Goal: Information Seeking & Learning: Learn about a topic

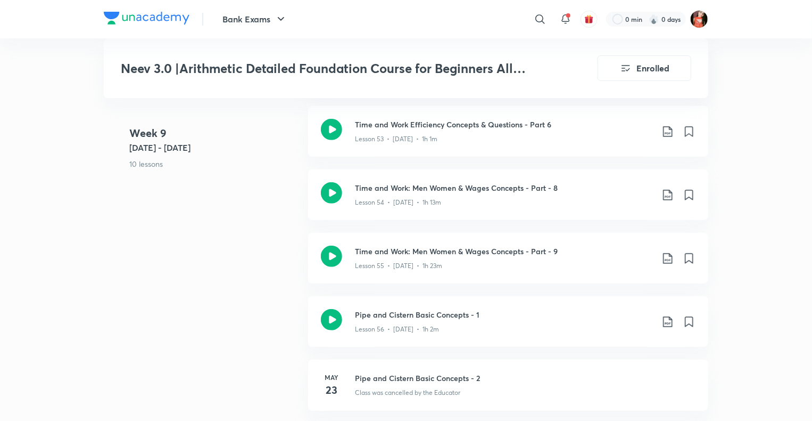
scroll to position [4259, 0]
click at [673, 252] on icon at bounding box center [668, 258] width 13 height 13
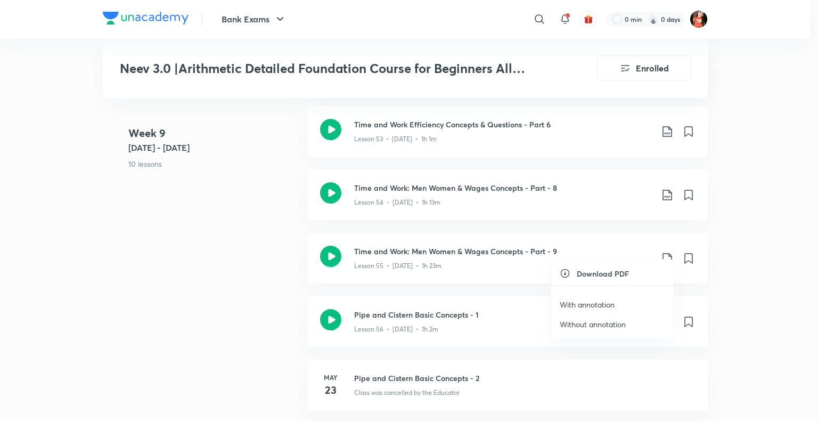
click at [583, 301] on p "With annotation" at bounding box center [587, 304] width 55 height 11
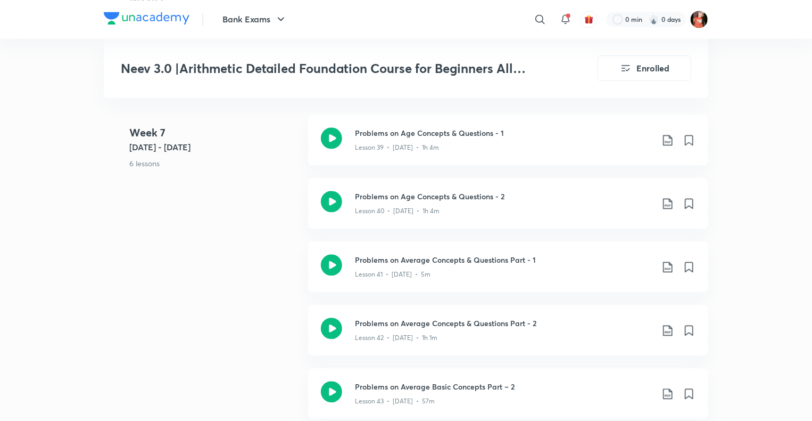
scroll to position [3141, 0]
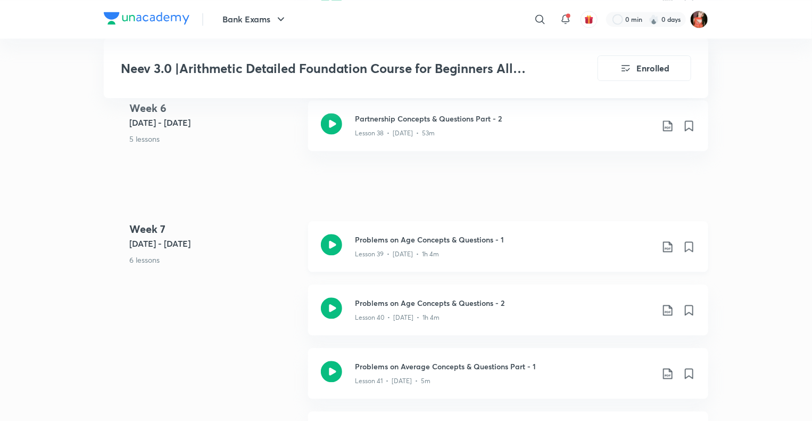
click at [669, 240] on icon at bounding box center [668, 246] width 13 height 13
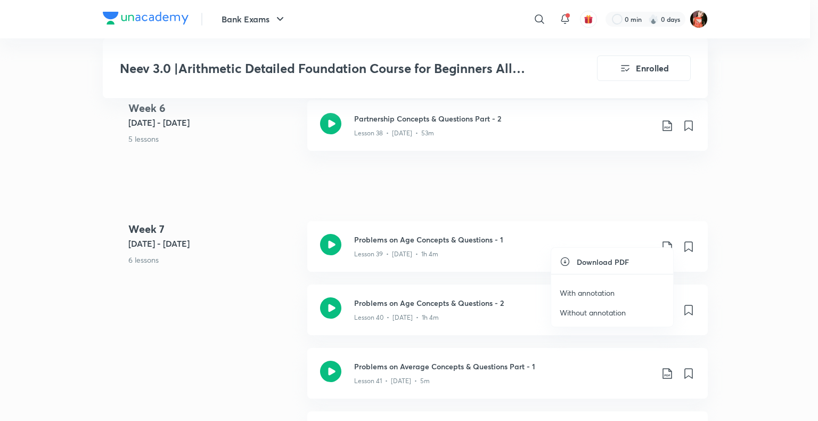
click at [608, 307] on p "Without annotation" at bounding box center [593, 312] width 66 height 11
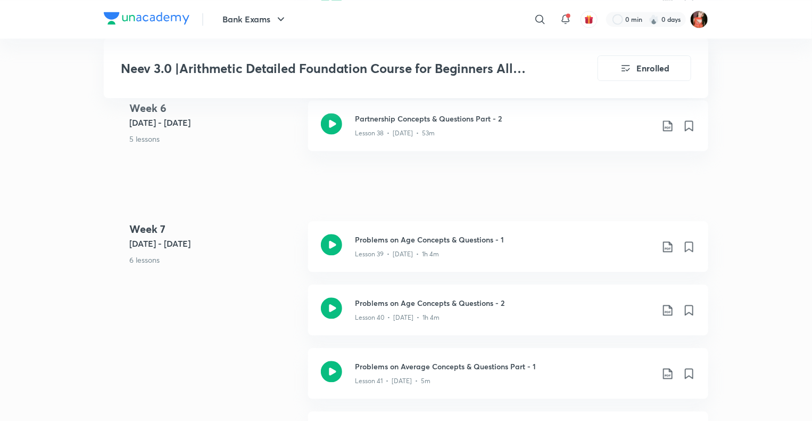
click at [740, 184] on div "Bank Exams ​ 0 min 0 days Neev 3.0 |Arithmetic Detailed Foundation Course for B…" at bounding box center [406, 306] width 812 height 6895
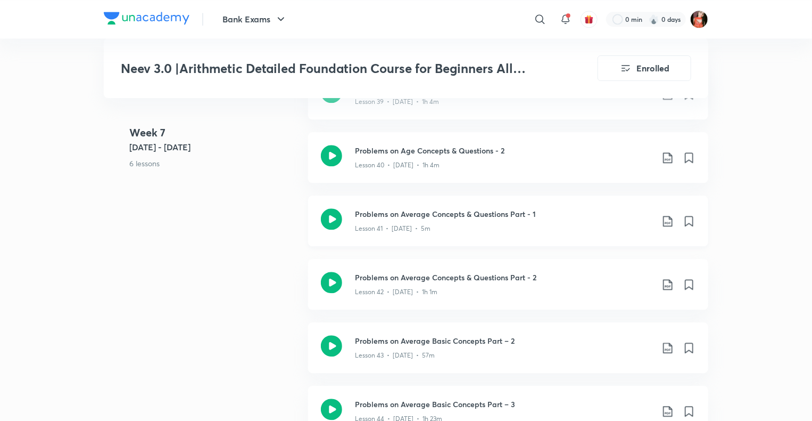
scroll to position [3301, 0]
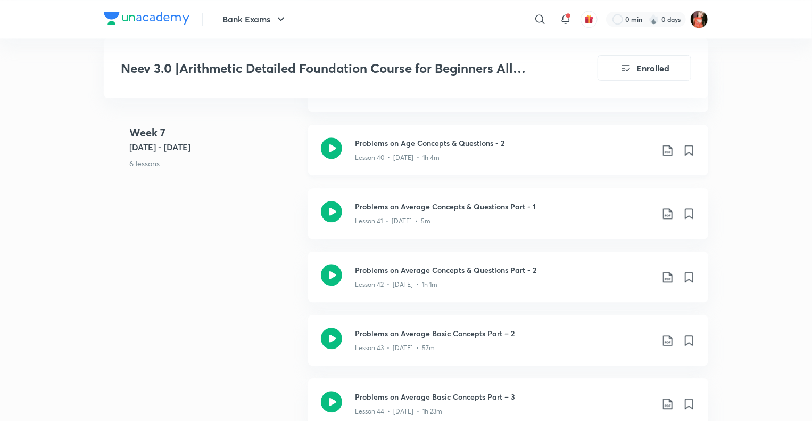
click at [667, 144] on icon at bounding box center [668, 150] width 13 height 13
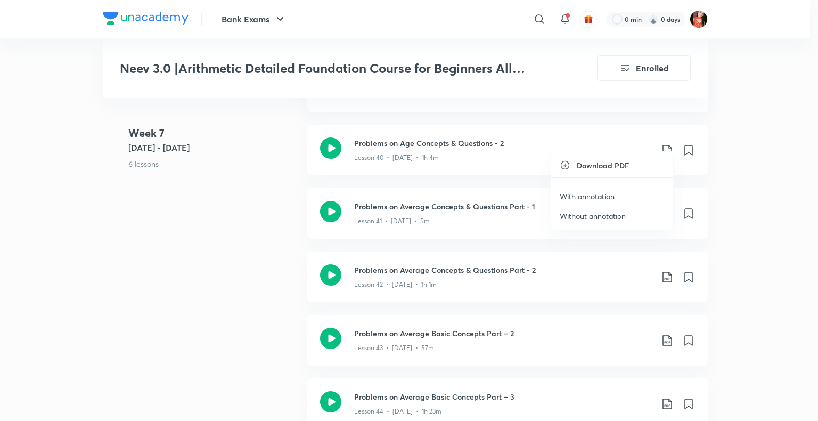
click at [592, 214] on p "Without annotation" at bounding box center [593, 215] width 66 height 11
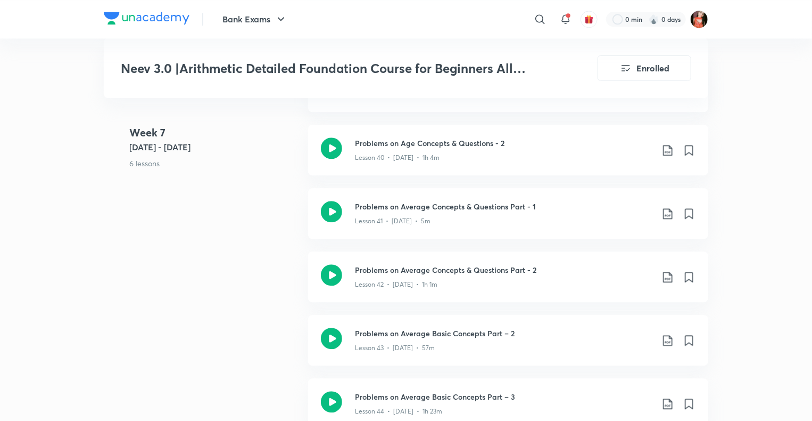
click at [739, 150] on div "Bank Exams ​ 0 min 0 days Neev 3.0 |Arithmetic Detailed Foundation Course for B…" at bounding box center [406, 146] width 812 height 6895
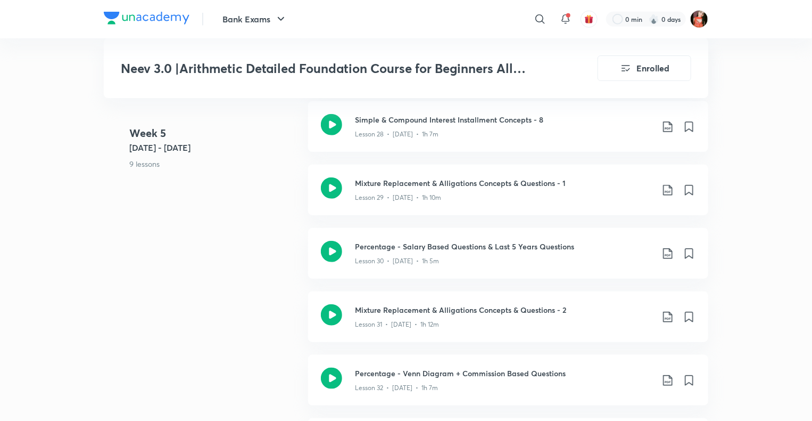
scroll to position [2023, 0]
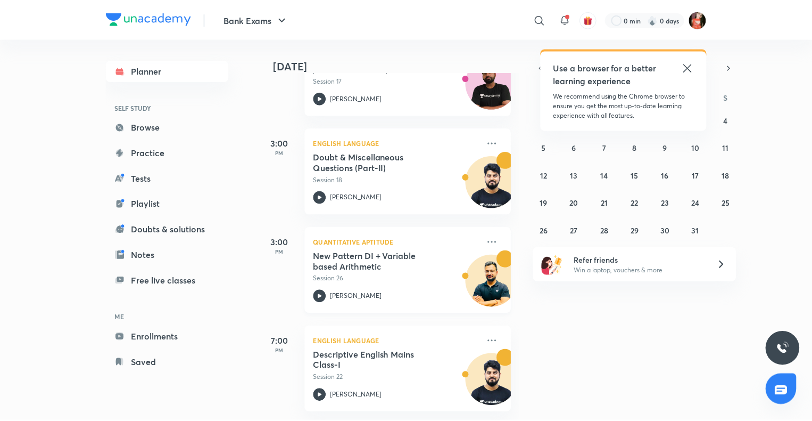
scroll to position [381, 0]
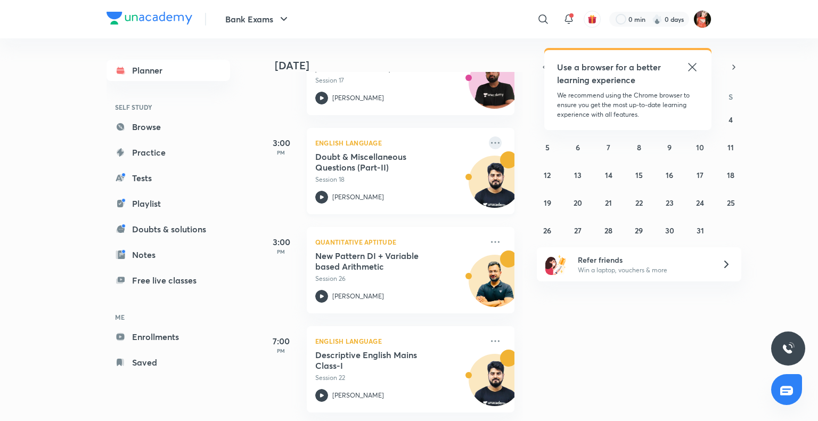
click at [489, 136] on icon at bounding box center [495, 142] width 13 height 13
click at [547, 181] on p "Go to course page" at bounding box center [568, 182] width 73 height 11
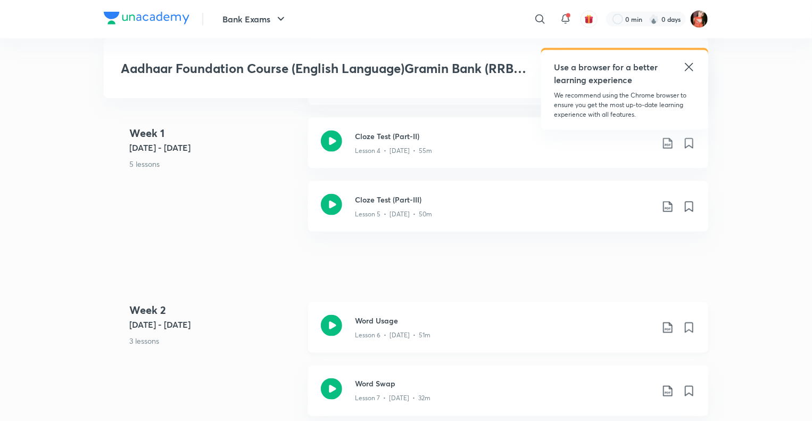
scroll to position [639, 0]
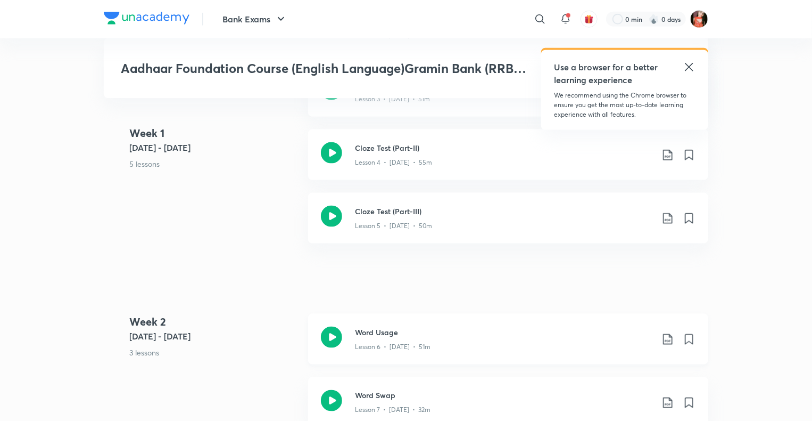
click at [659, 340] on div "Word Usage Lesson 6 • [DATE] • 51m" at bounding box center [525, 338] width 341 height 25
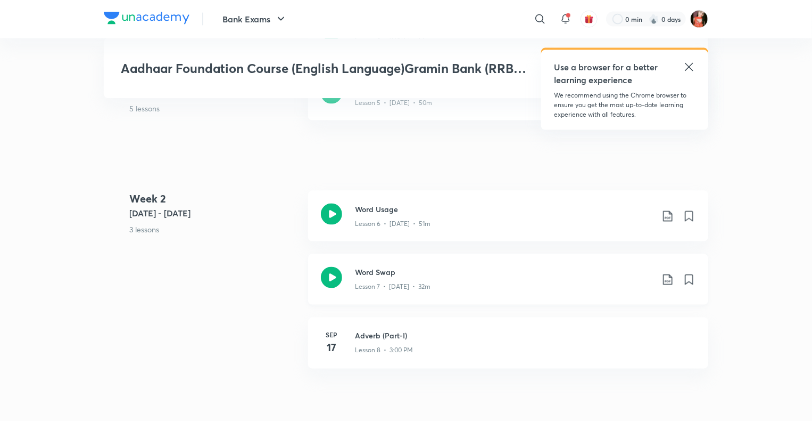
scroll to position [799, 0]
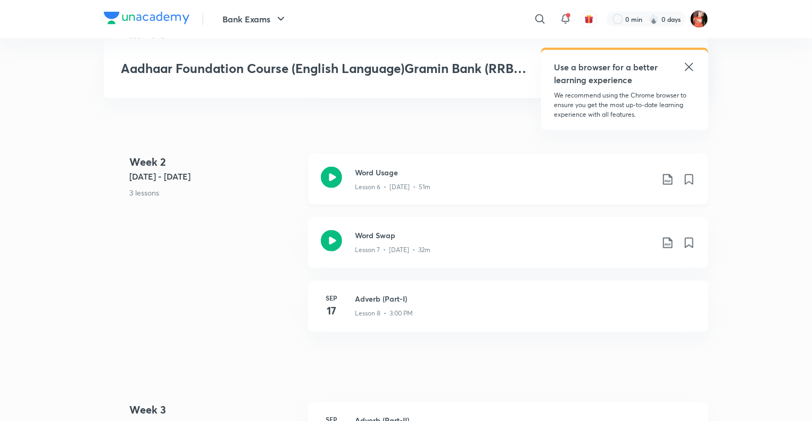
click at [669, 181] on icon at bounding box center [667, 179] width 9 height 11
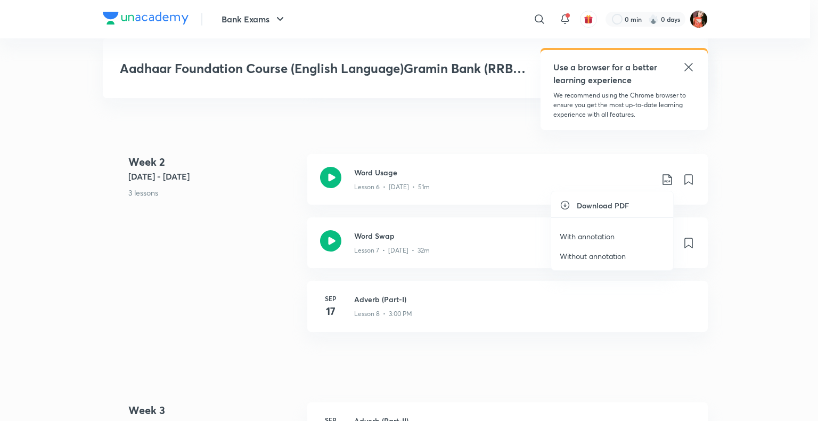
click at [585, 237] on p "With annotation" at bounding box center [587, 236] width 55 height 11
